Goal: Task Accomplishment & Management: Manage account settings

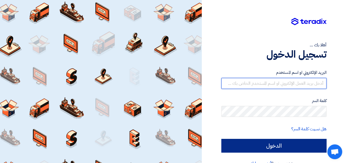
type input "jamal.mohammad@diversey.com"
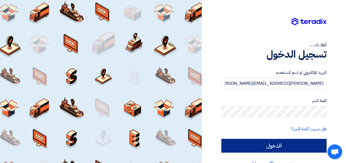
click at [271, 154] on div "البريد الإلكتروني او اسم المستخدم jamal.mohammad@diversey.com كلمة السر هل نسيت…" at bounding box center [273, 111] width 105 height 99
click at [272, 148] on input "الدخول" at bounding box center [273, 146] width 105 height 14
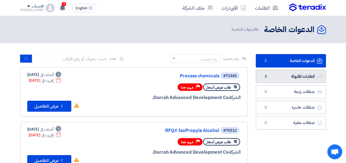
click at [297, 80] on link "الطلبات المقبولة الطلبات المقبولة 8" at bounding box center [291, 76] width 70 height 13
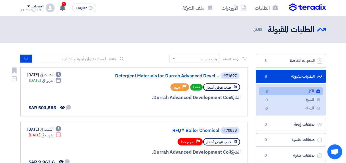
click at [186, 74] on link "Detergent Materials for Durrah Advanced Devel..." at bounding box center [164, 76] width 110 height 5
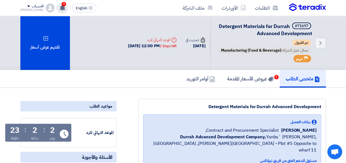
click at [60, 8] on use at bounding box center [63, 8] width 6 height 6
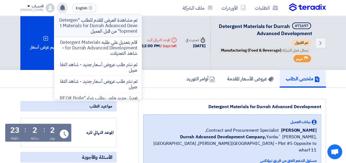
click at [94, 24] on p "تم مشاهدة العرض المقدم للطلب "Detergent Materials for Durrah Advanced Developme…" at bounding box center [98, 26] width 79 height 17
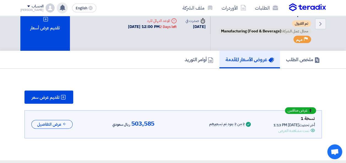
scroll to position [28, 0]
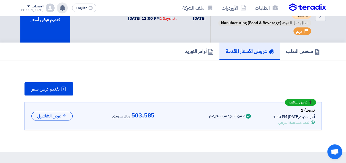
click at [304, 126] on div "تمت مشاهدة العرض" at bounding box center [293, 123] width 31 height 6
click at [302, 126] on div "تمت مشاهدة العرض" at bounding box center [293, 123] width 31 height 6
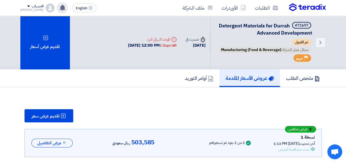
scroll to position [0, 0]
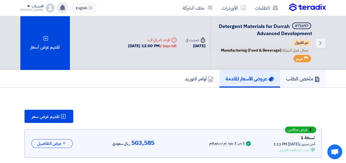
click at [307, 82] on h5 "ملخص الطلب" at bounding box center [303, 79] width 34 height 6
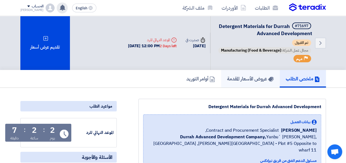
click at [241, 88] on link "عروض الأسعار المقدمة" at bounding box center [250, 79] width 59 height 18
